Goal: Task Accomplishment & Management: Manage account settings

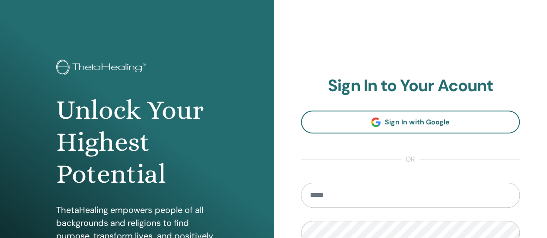
click at [305, 77] on h2 "Sign In to Your Acount" at bounding box center [410, 86] width 219 height 20
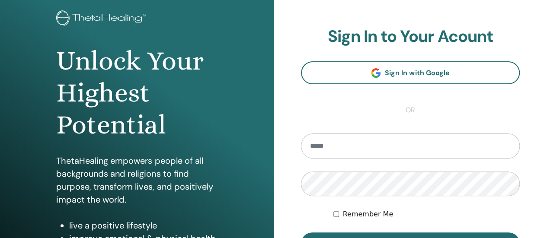
scroll to position [43, 0]
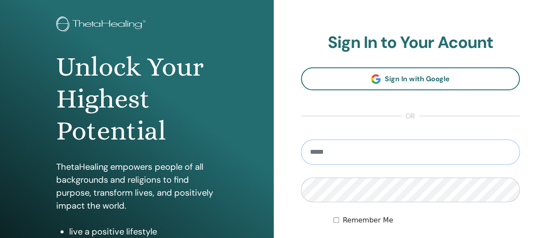
click at [356, 164] on input "email" at bounding box center [410, 152] width 219 height 25
type input "**********"
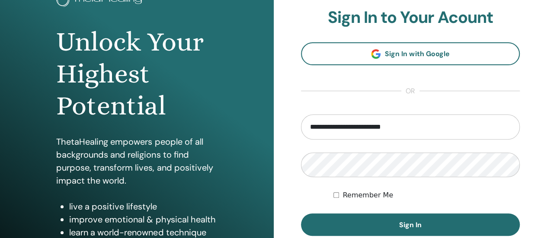
scroll to position [86, 0]
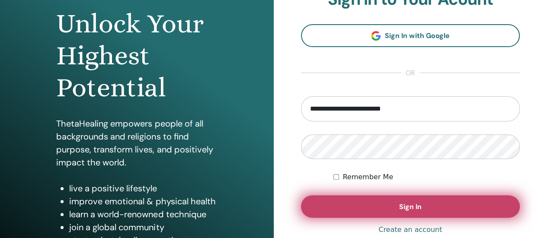
click at [390, 203] on button "Sign In" at bounding box center [410, 206] width 219 height 22
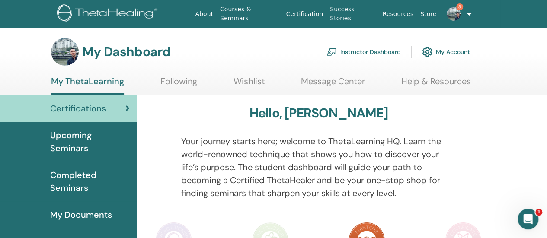
click at [468, 13] on link "3" at bounding box center [457, 14] width 35 height 28
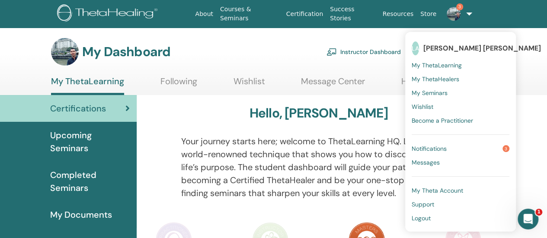
click at [458, 13] on img at bounding box center [453, 14] width 14 height 14
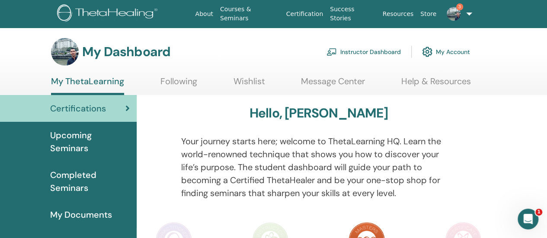
click at [458, 13] on img at bounding box center [453, 14] width 14 height 14
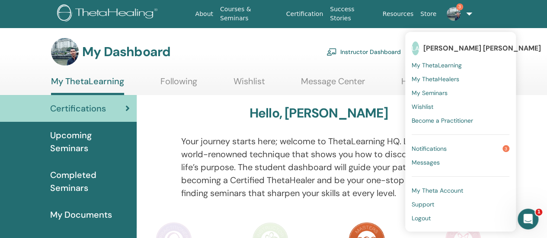
click at [458, 13] on img at bounding box center [453, 14] width 14 height 14
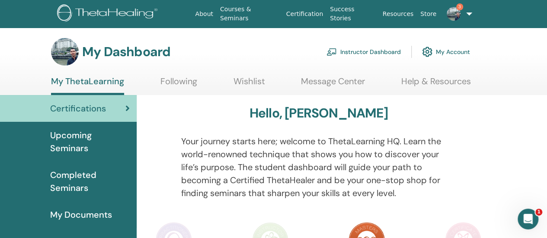
click at [368, 51] on link "Instructor Dashboard" at bounding box center [363, 51] width 74 height 19
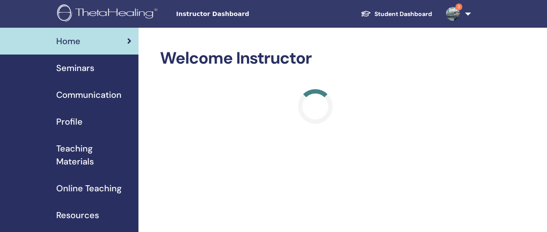
click at [453, 13] on img at bounding box center [453, 14] width 14 height 14
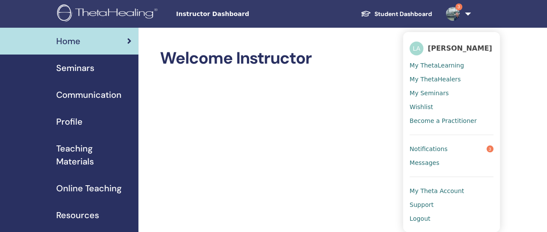
click at [443, 152] on span "Notifications" at bounding box center [428, 149] width 38 height 8
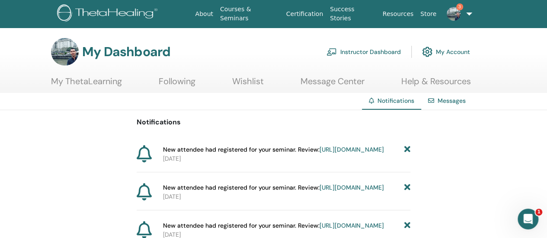
click at [469, 11] on link "3" at bounding box center [457, 14] width 35 height 28
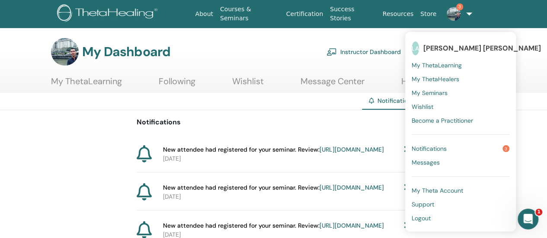
click at [441, 96] on span "My Seminars" at bounding box center [429, 93] width 36 height 8
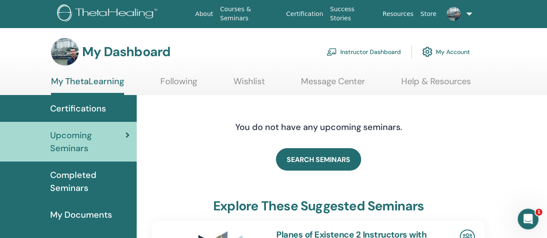
click at [373, 51] on link "Instructor Dashboard" at bounding box center [363, 51] width 74 height 19
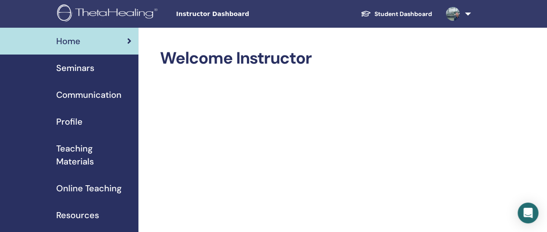
click at [74, 69] on span "Seminars" at bounding box center [75, 67] width 38 height 13
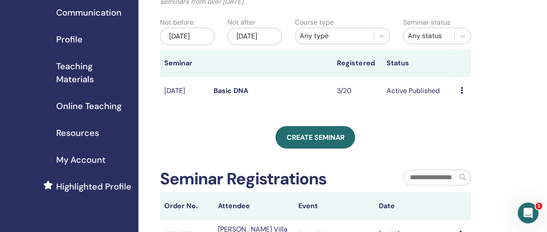
scroll to position [86, 0]
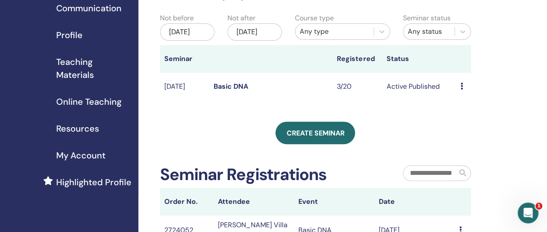
click at [236, 91] on link "Basic DNA" at bounding box center [231, 86] width 35 height 9
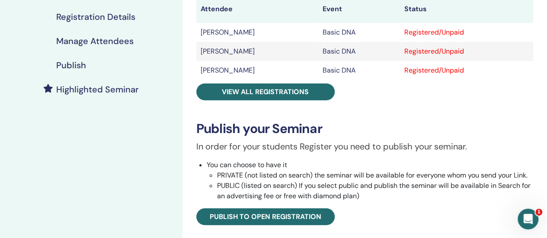
scroll to position [173, 0]
